Goal: Information Seeking & Learning: Learn about a topic

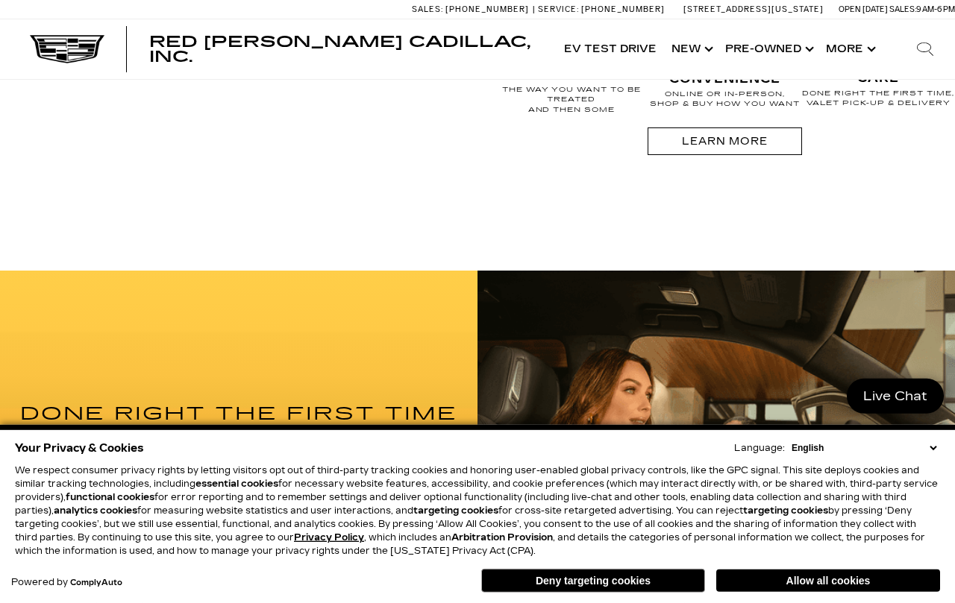
scroll to position [1545, 0]
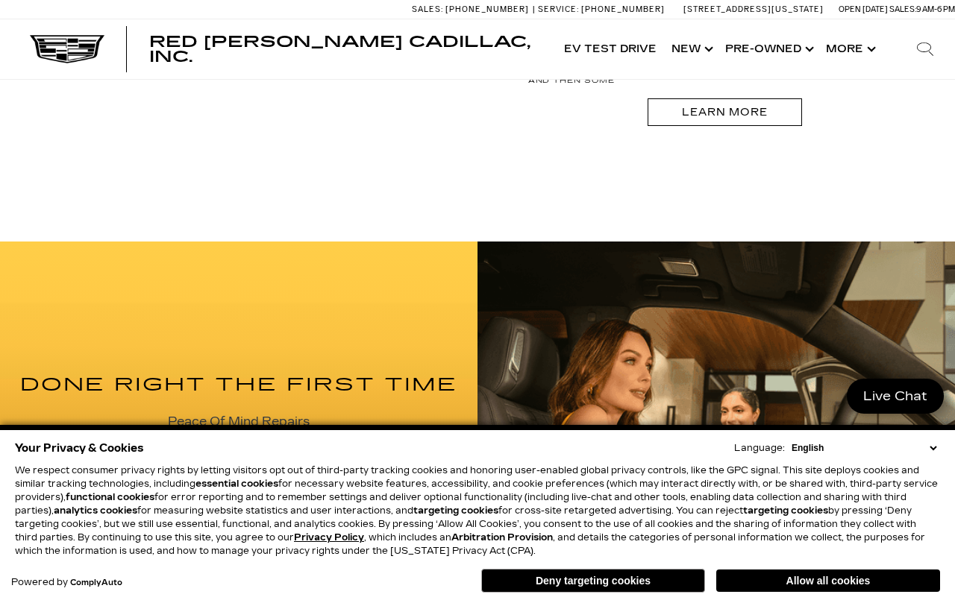
click at [567, 593] on button "Deny targeting cookies" at bounding box center [593, 581] width 224 height 24
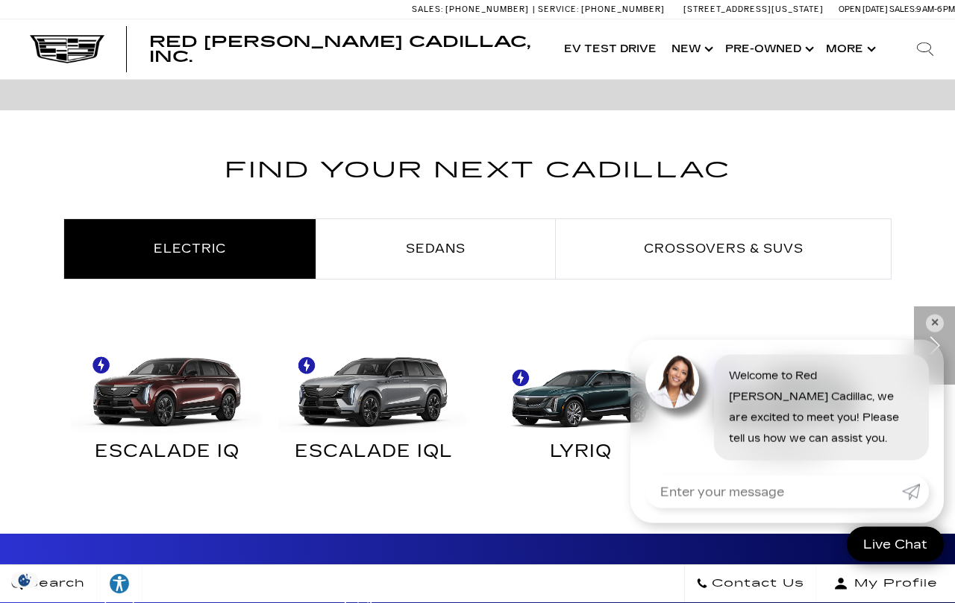
scroll to position [707, 0]
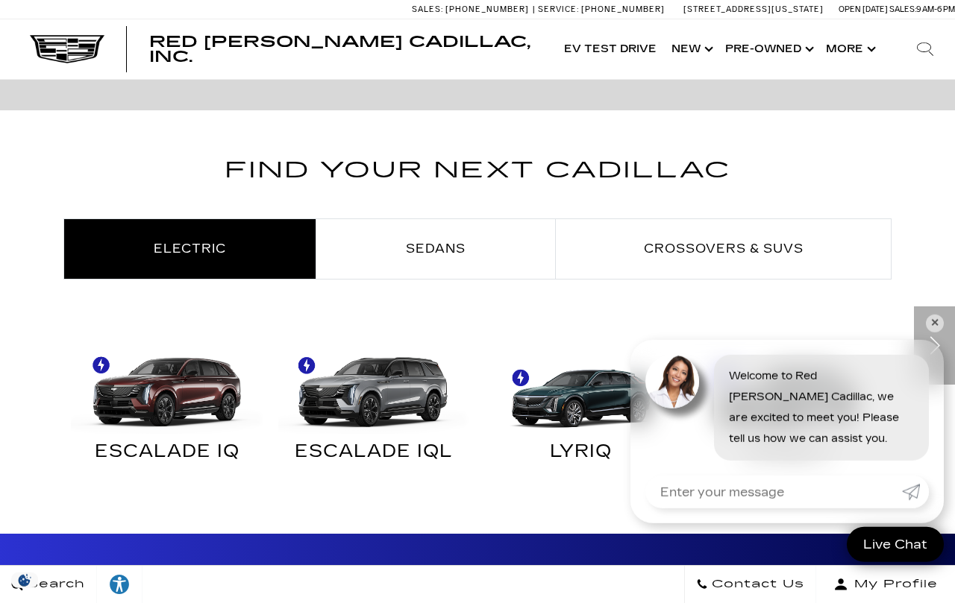
click at [685, 250] on span "Crossovers & SUVs" at bounding box center [724, 249] width 160 height 14
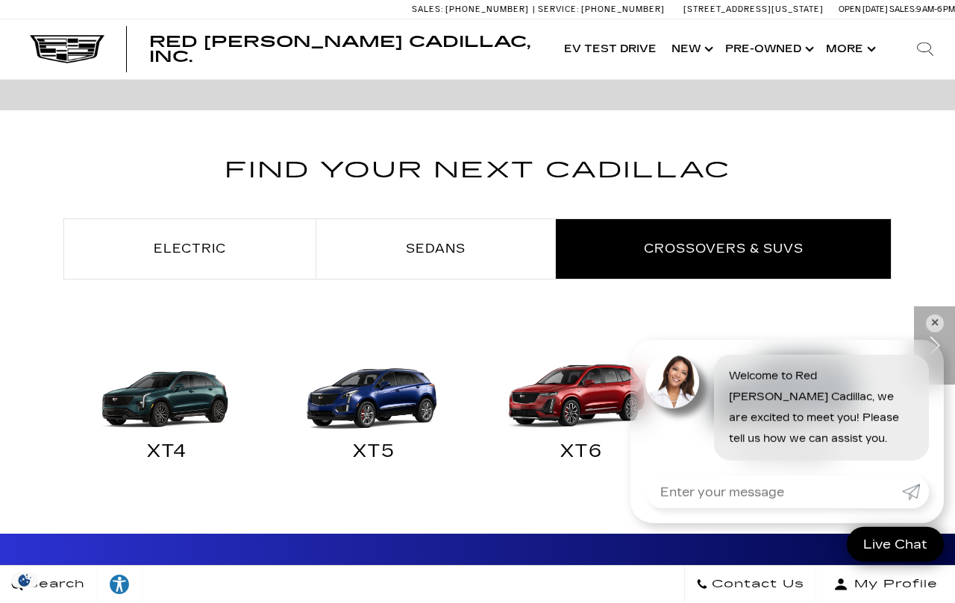
click at [929, 324] on link "✕" at bounding box center [935, 324] width 18 height 18
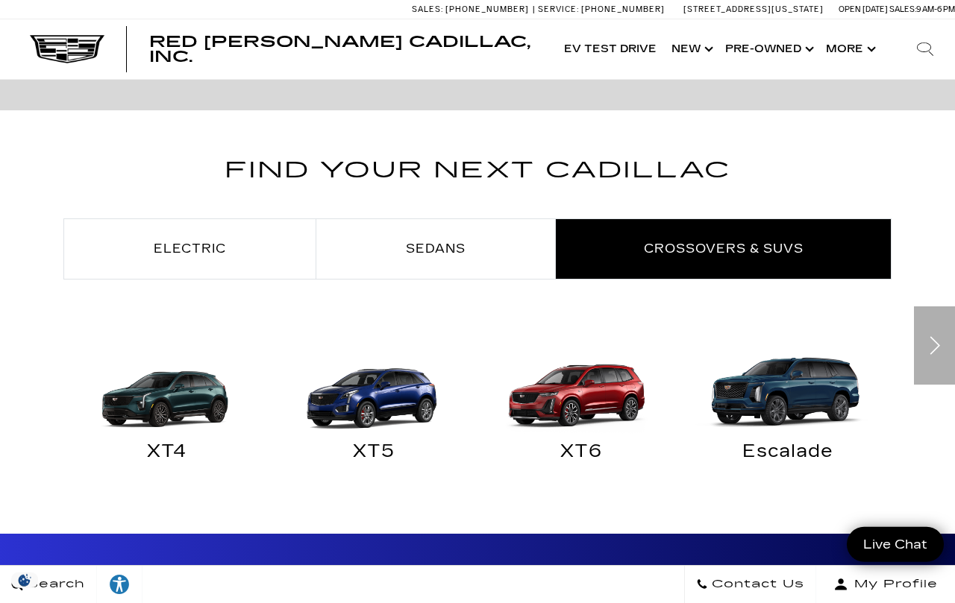
click at [377, 413] on img "Crossovers & SUVs" at bounding box center [374, 386] width 192 height 96
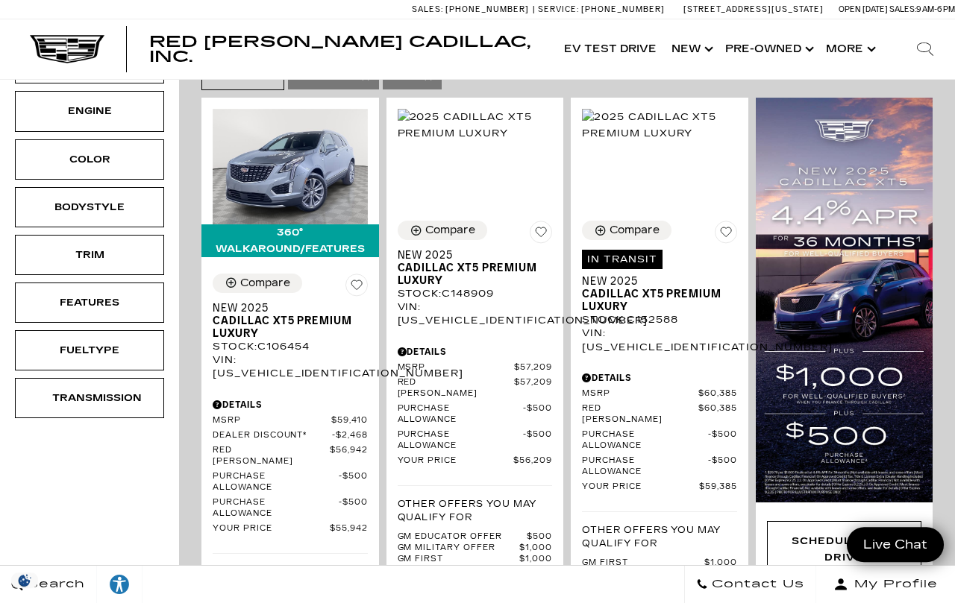
scroll to position [290, 0]
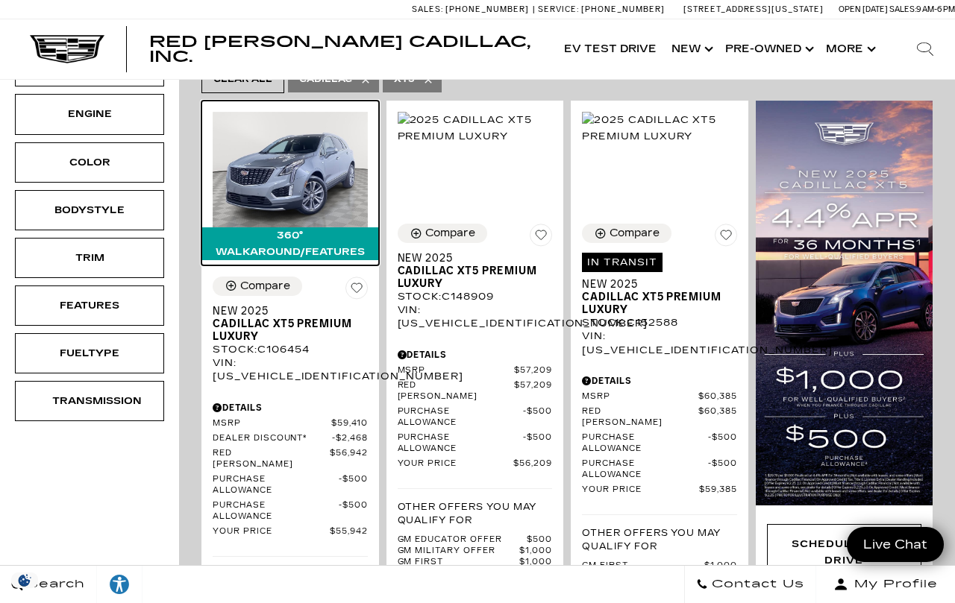
click at [287, 190] on img at bounding box center [290, 170] width 155 height 116
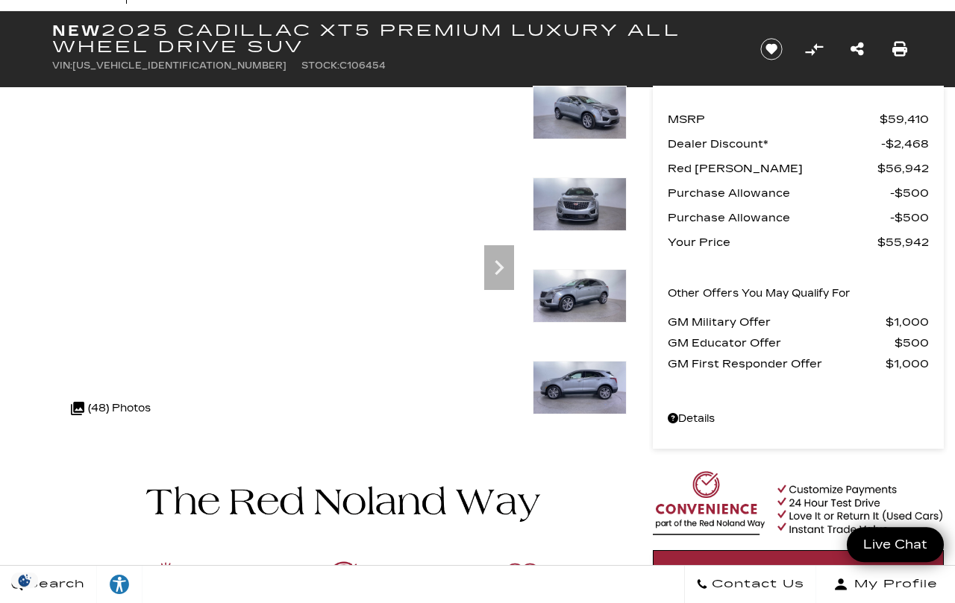
scroll to position [68, 0]
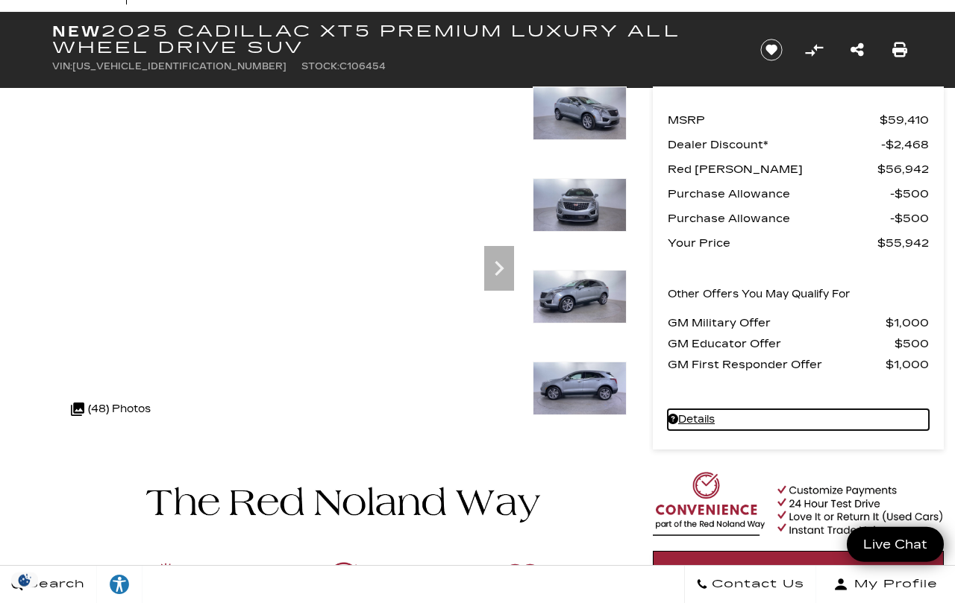
click at [694, 412] on link "Details New 2025 Cadillac XT5 Premium Luxury All Wheel Drive SUV" at bounding box center [798, 419] width 261 height 21
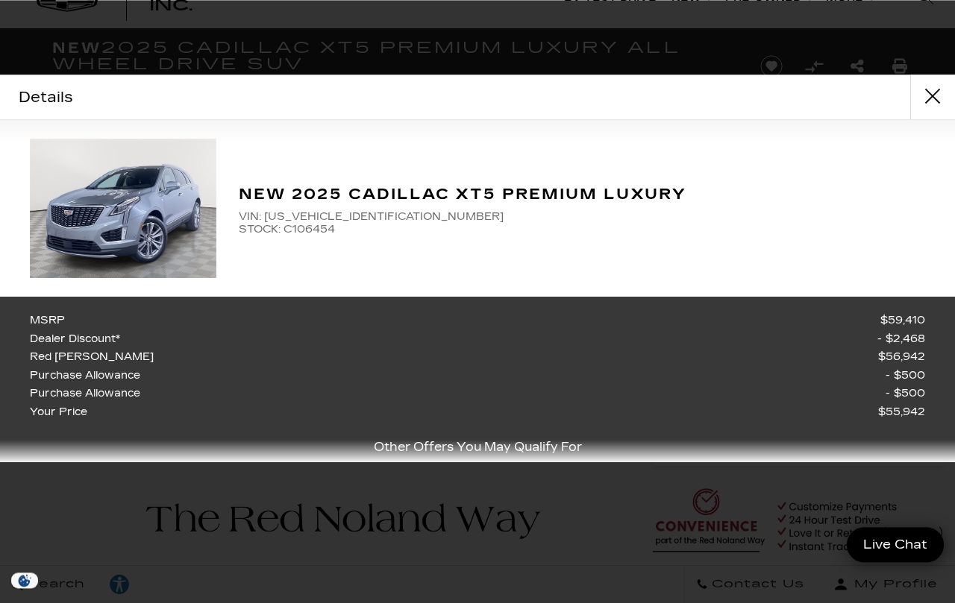
scroll to position [51, 0]
click at [933, 95] on button "close" at bounding box center [932, 97] width 45 height 45
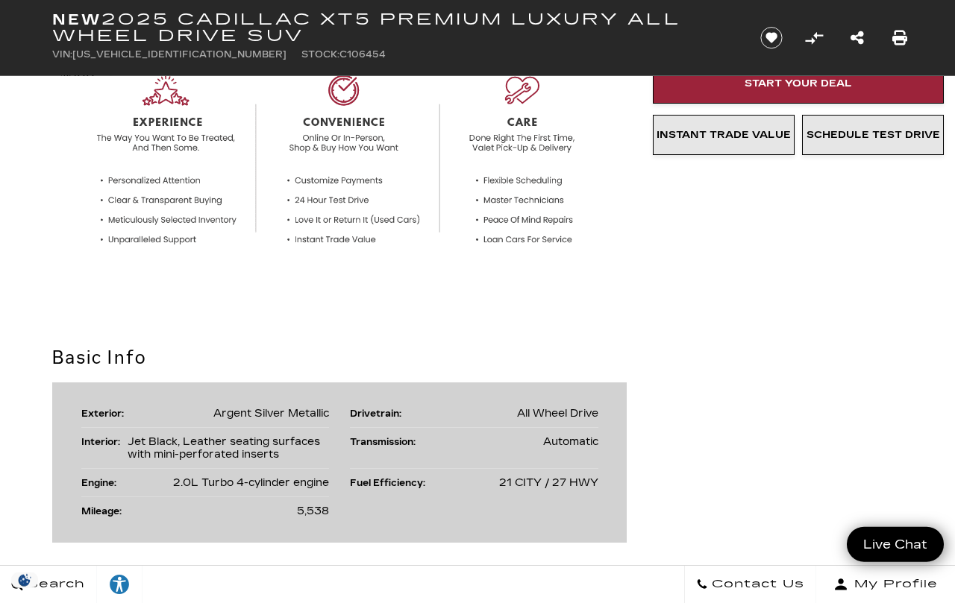
scroll to position [556, 0]
